Goal: Task Accomplishment & Management: Complete application form

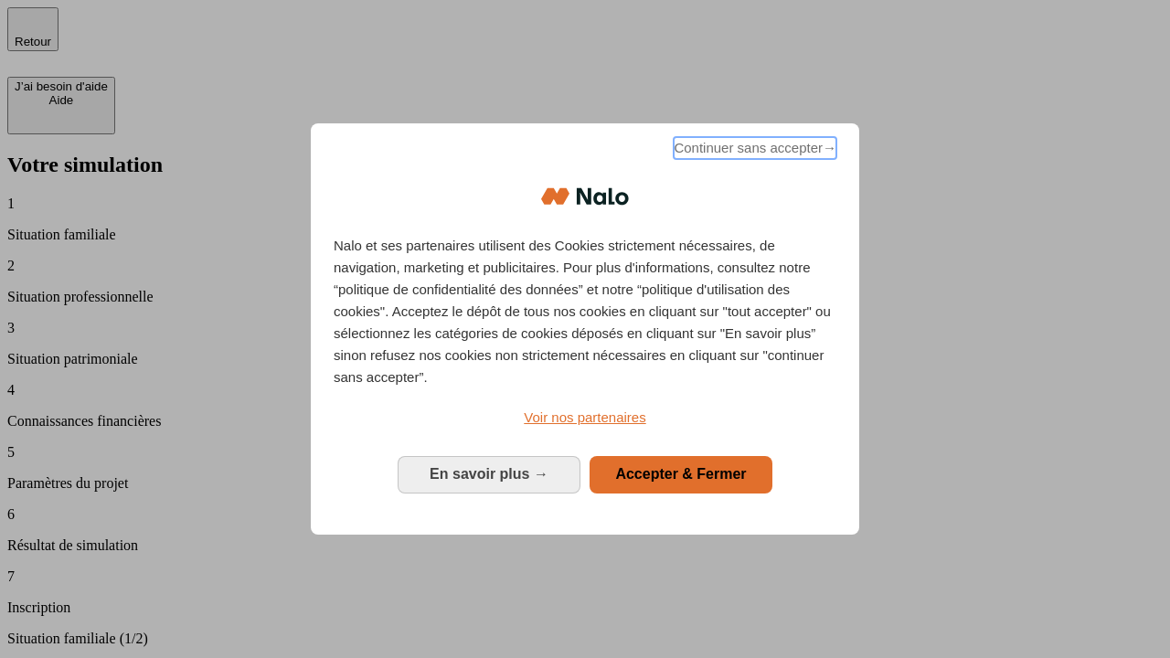
click at [753, 151] on span "Continuer sans accepter →" at bounding box center [755, 148] width 163 height 22
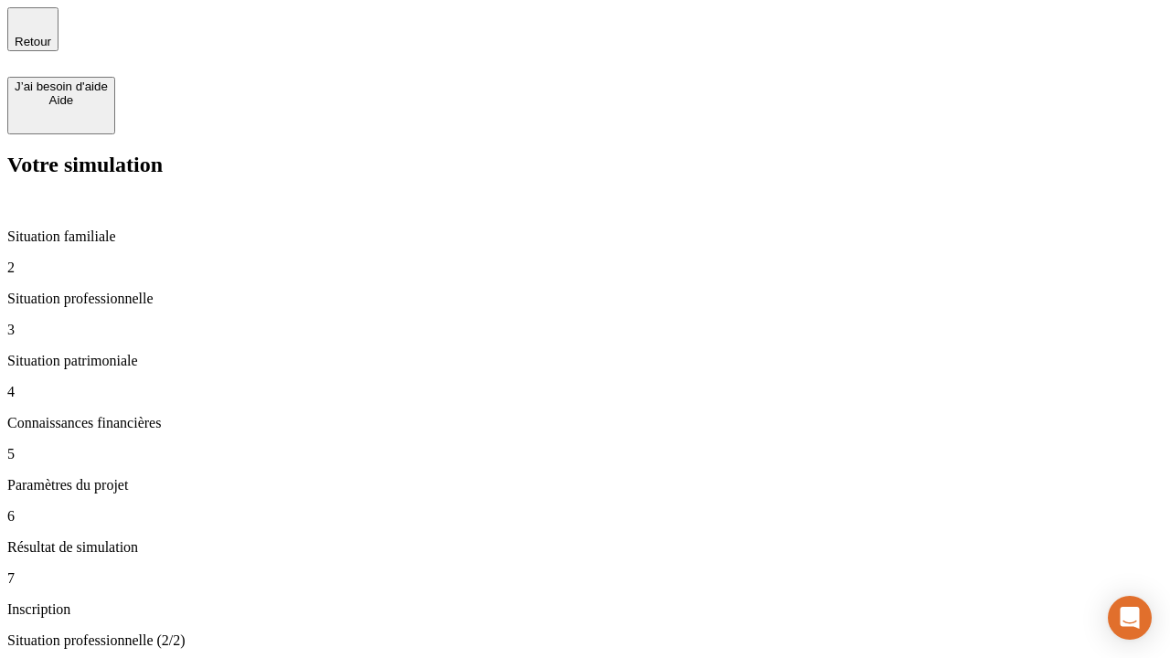
type input "30 000"
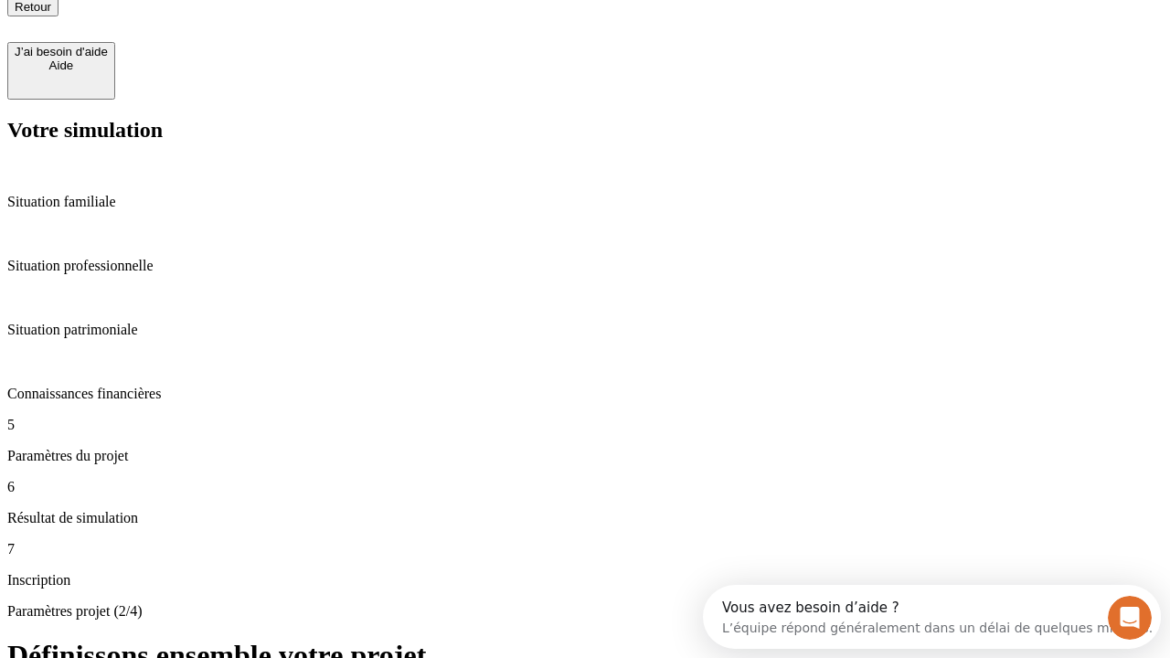
type input "25"
type input "1 000"
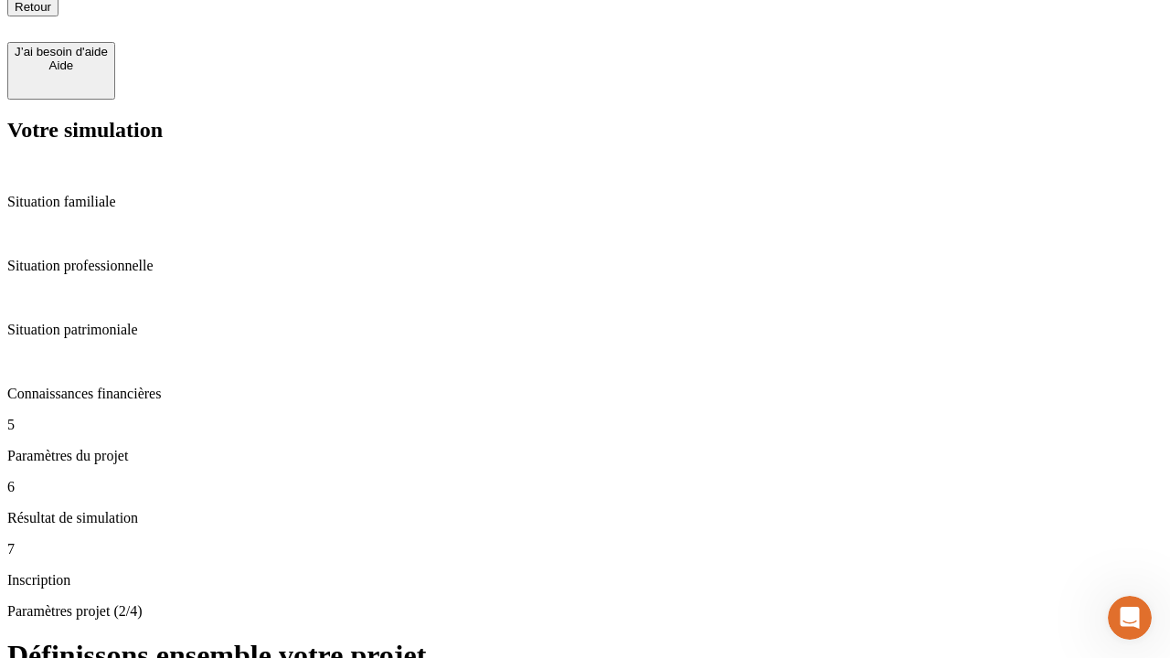
type input "640"
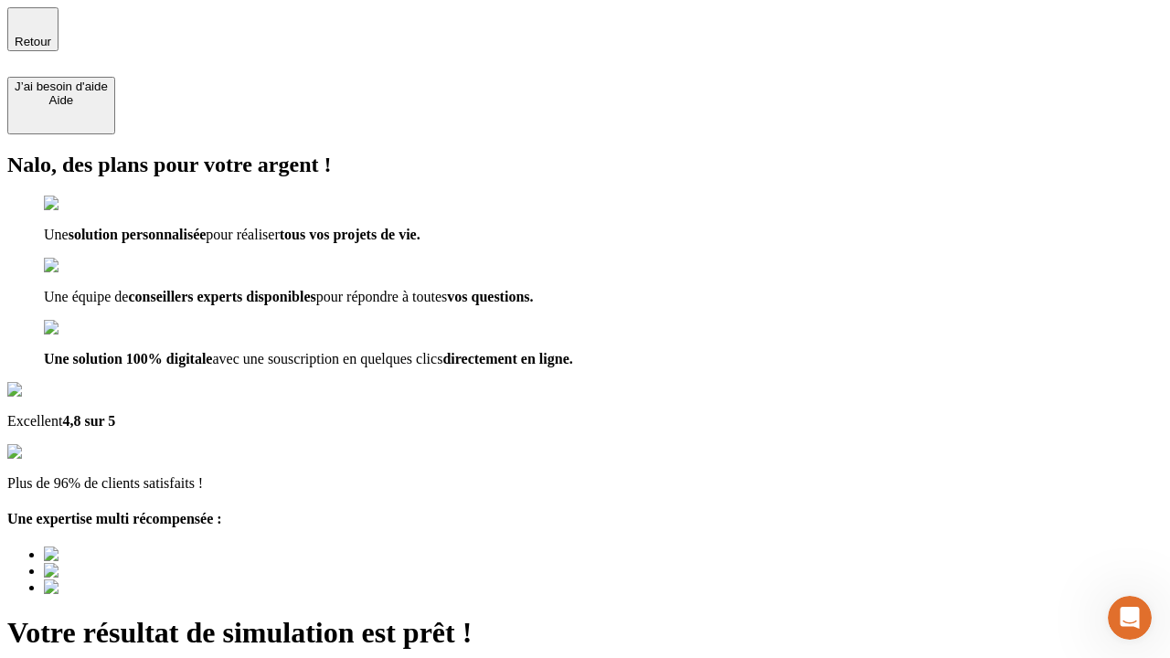
type input "[EMAIL_ADDRESS][PERSON_NAME][DOMAIN_NAME]"
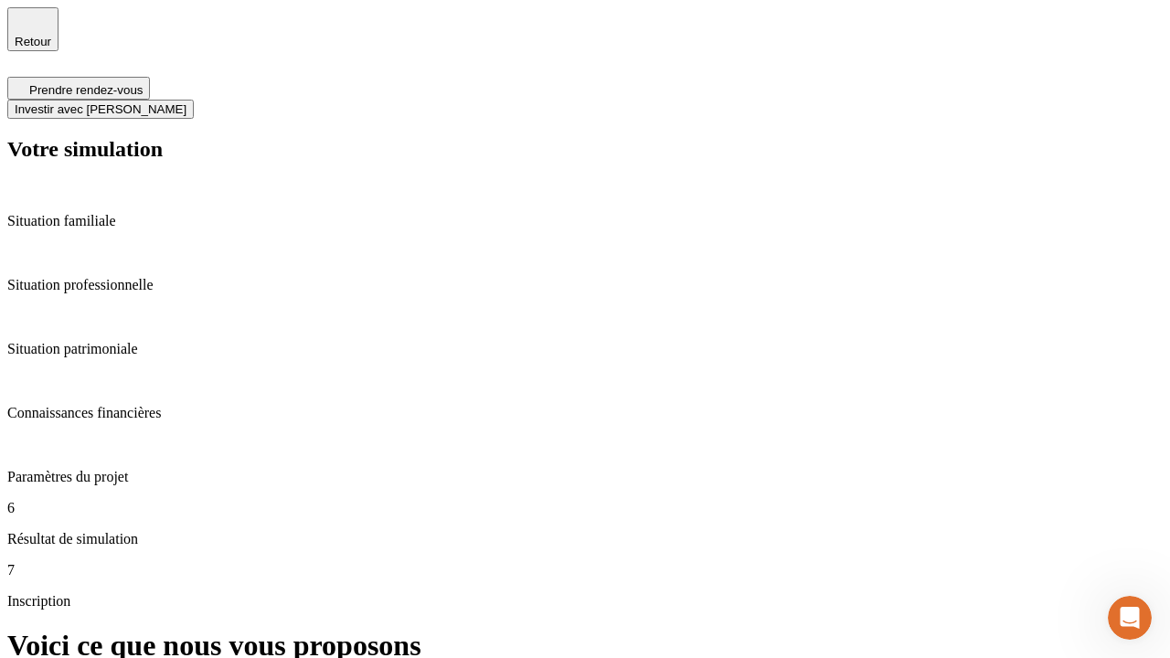
click at [186, 102] on span "Investir avec [PERSON_NAME]" at bounding box center [101, 109] width 172 height 14
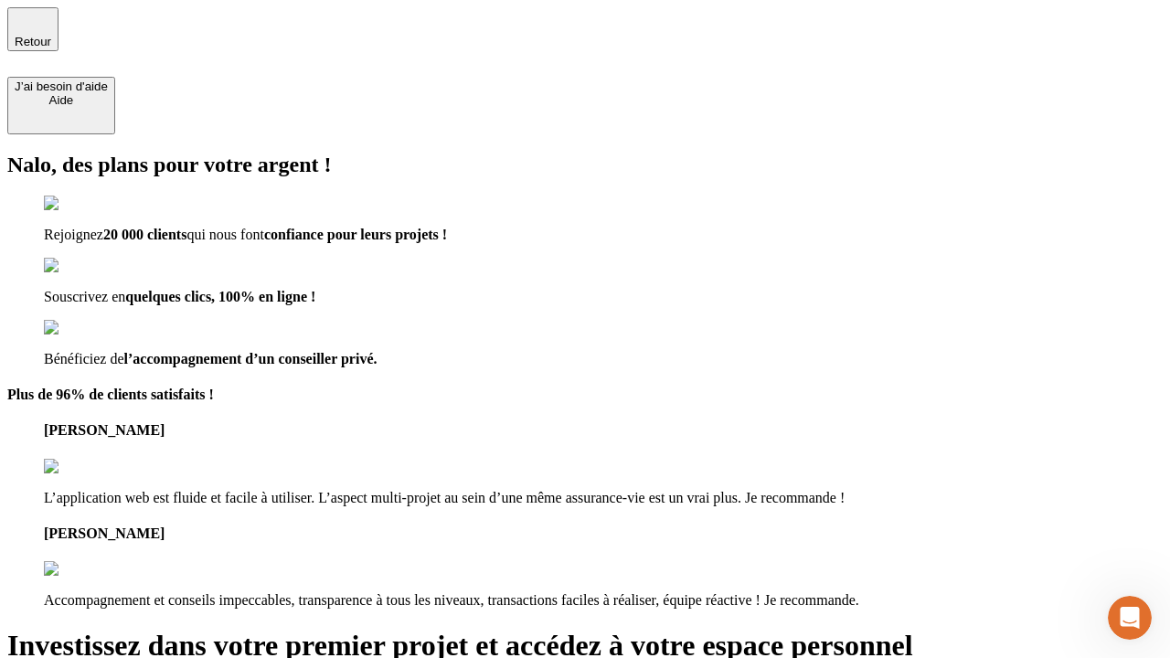
type input "[PERSON_NAME][EMAIL_ADDRESS][DOMAIN_NAME]"
